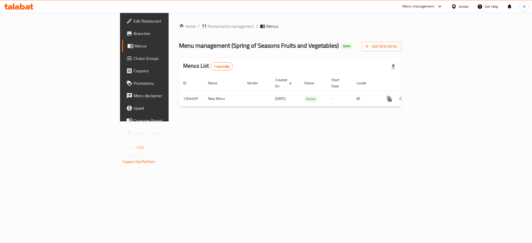
click at [461, 7] on div "Jordan" at bounding box center [464, 7] width 10 height 6
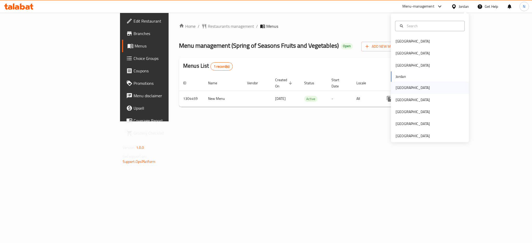
click at [398, 86] on div "[GEOGRAPHIC_DATA]" at bounding box center [413, 88] width 34 height 6
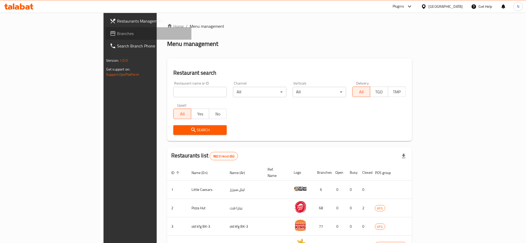
click at [117, 31] on span "Branches" at bounding box center [152, 33] width 70 height 6
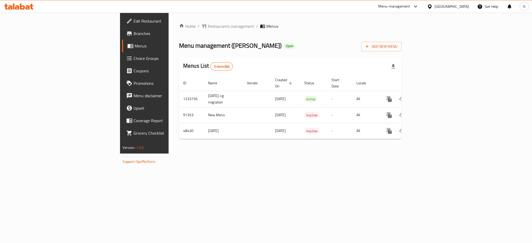
click at [459, 5] on div "[GEOGRAPHIC_DATA]" at bounding box center [451, 7] width 34 height 6
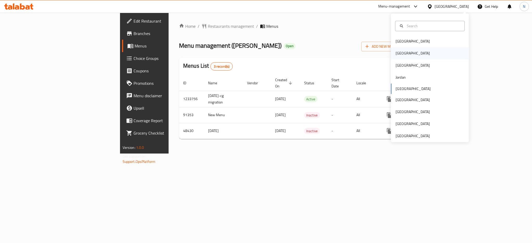
click at [411, 54] on div "[GEOGRAPHIC_DATA]" at bounding box center [430, 54] width 78 height 12
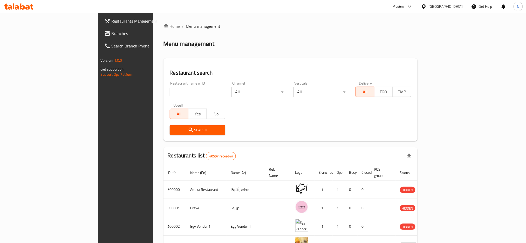
click at [112, 34] on span "Branches" at bounding box center [147, 33] width 70 height 6
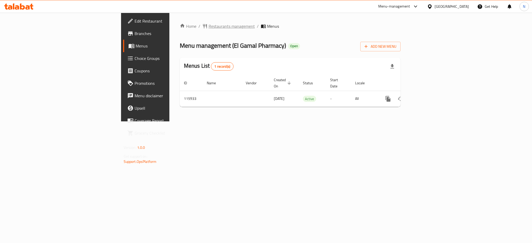
click at [209, 25] on span "Restaurants management" at bounding box center [232, 26] width 46 height 6
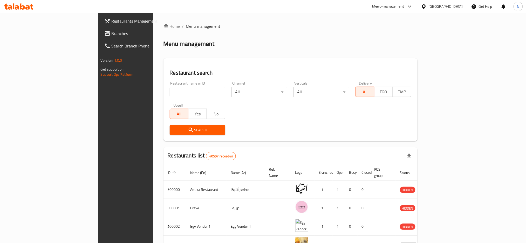
click at [112, 32] on span "Branches" at bounding box center [147, 33] width 70 height 6
